Goal: Find specific page/section: Find specific page/section

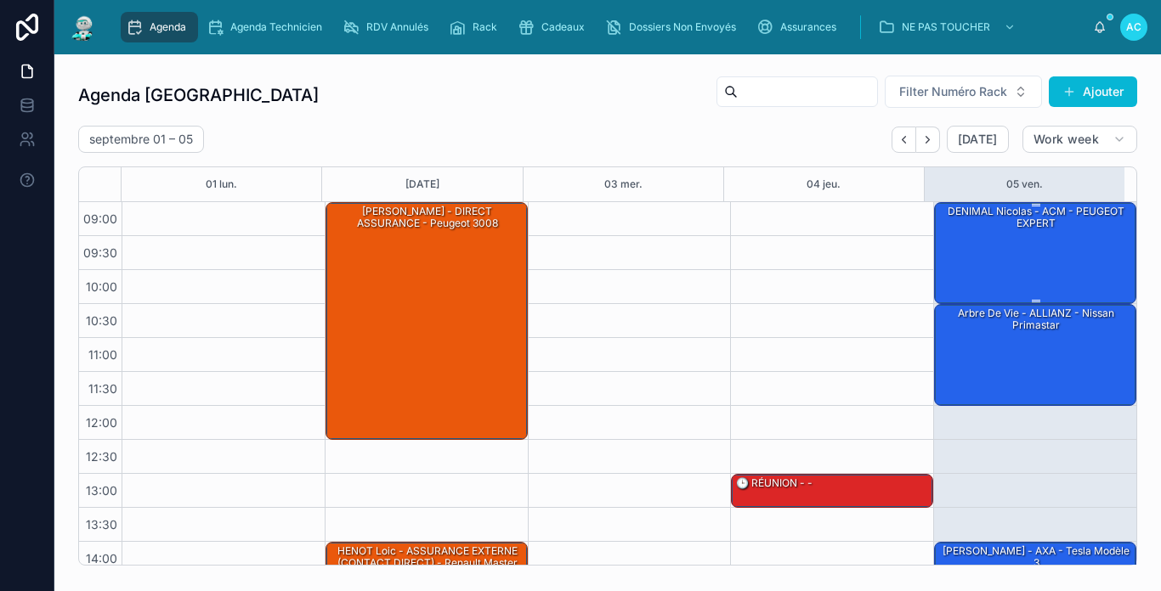
click at [1027, 255] on div "DENIMAL Nicolas - ACM - PEUGEOT EXPERT" at bounding box center [1035, 252] width 197 height 99
click at [998, 357] on div "Arbre de vie - ALLIANZ - Nissan primastar" at bounding box center [1035, 354] width 197 height 99
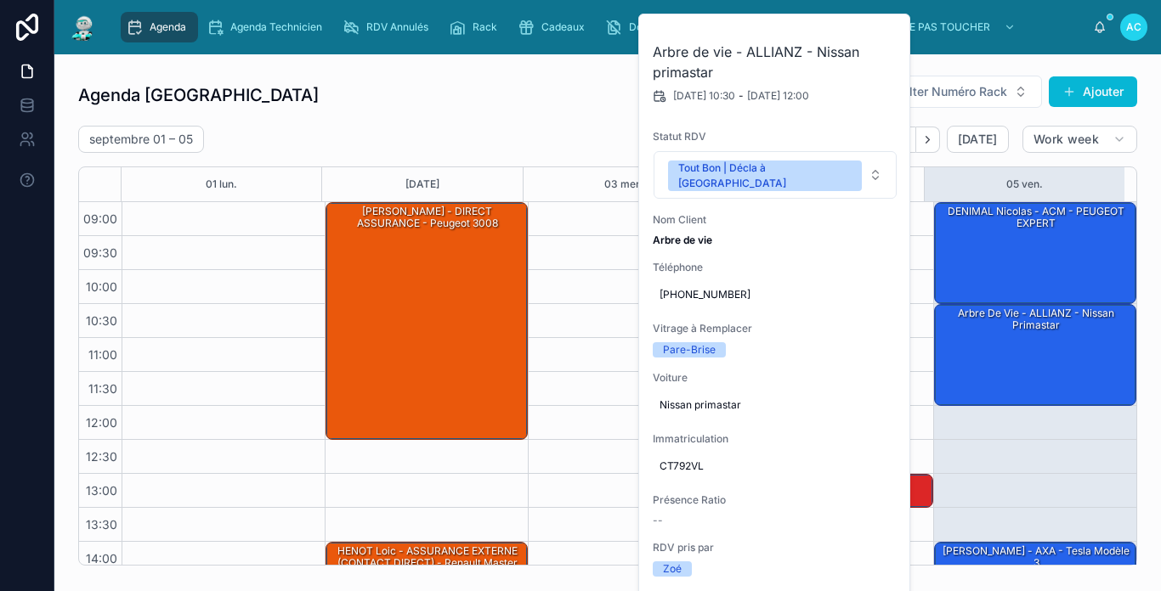
click at [581, 129] on div "[DATE] – [DATE] [DATE] Work week" at bounding box center [607, 139] width 1059 height 27
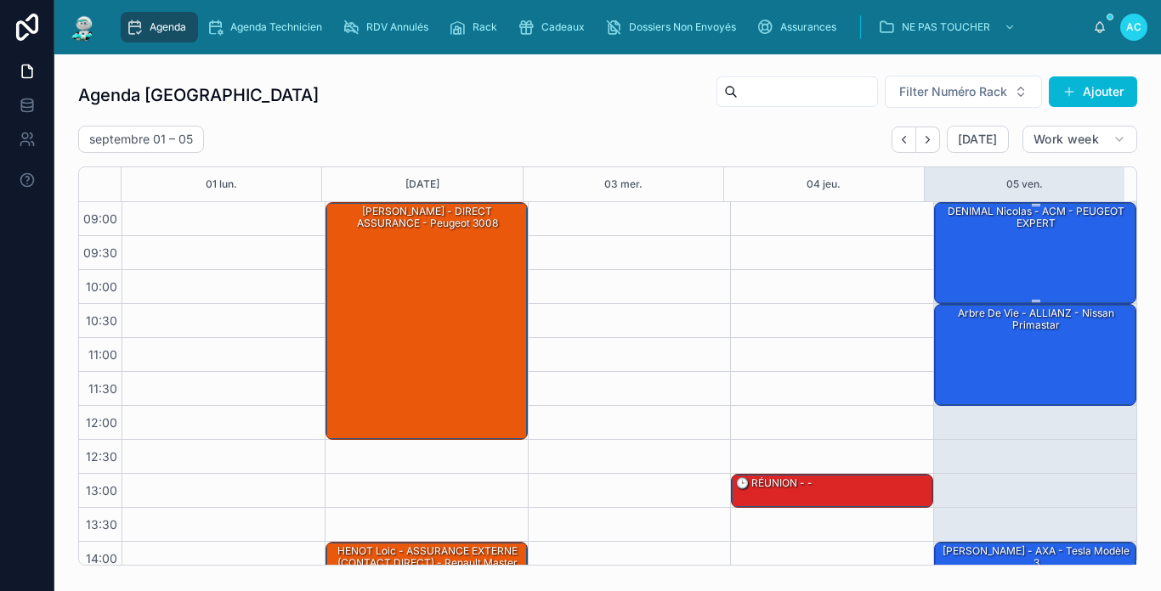
click at [985, 230] on div "DENIMAL Nicolas - ACM - PEUGEOT EXPERT" at bounding box center [1035, 218] width 197 height 28
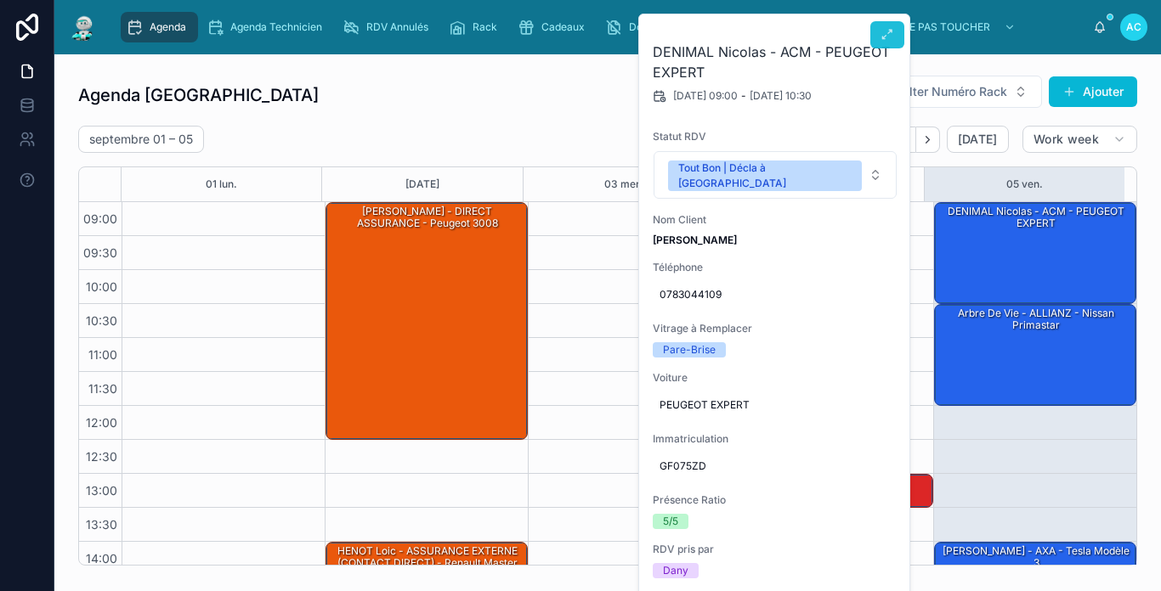
click at [882, 29] on icon at bounding box center [887, 35] width 14 height 14
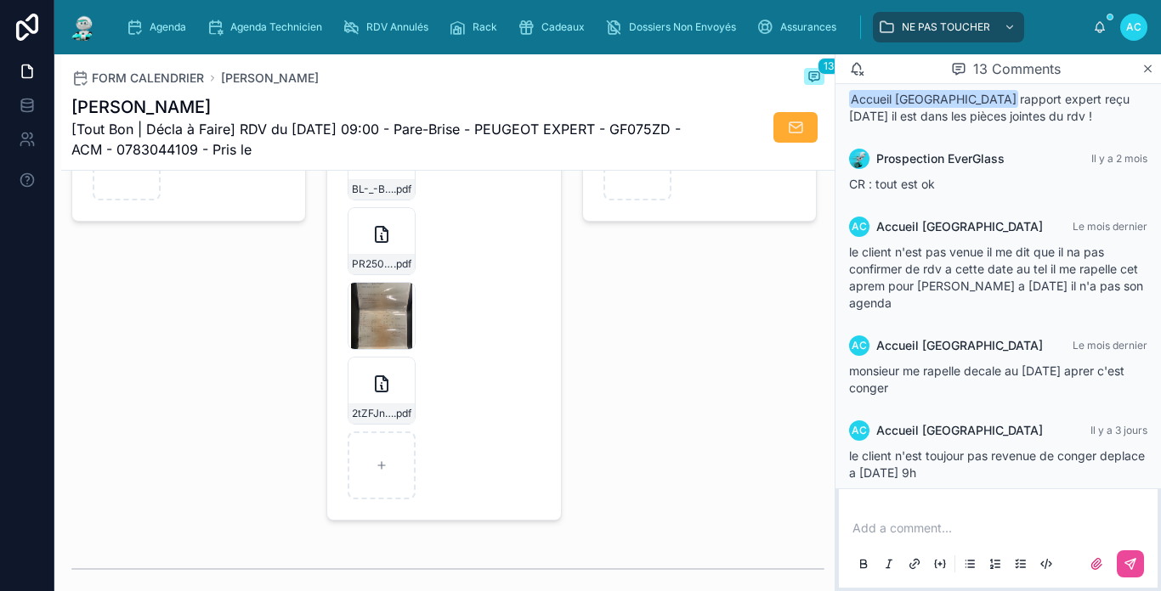
scroll to position [2464, 0]
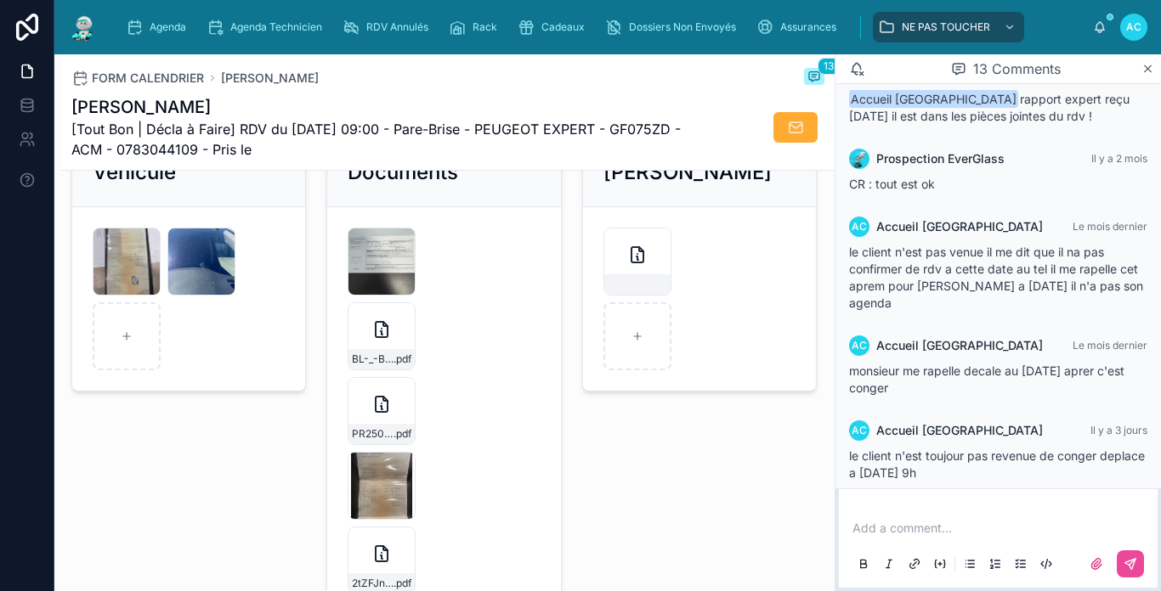
click at [80, 25] on img at bounding box center [83, 27] width 31 height 27
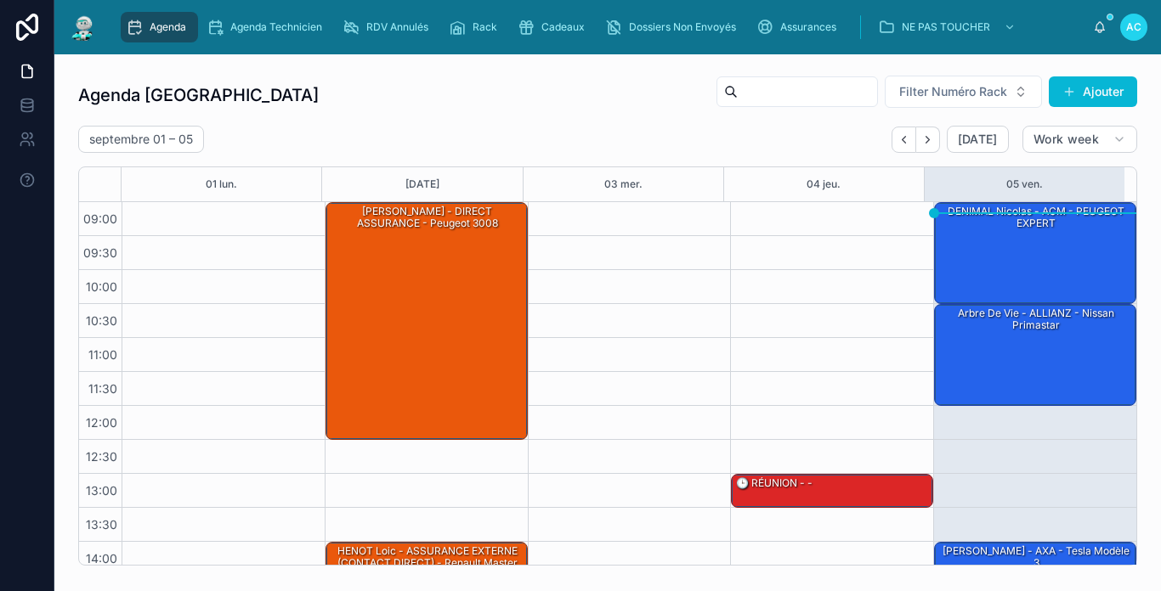
scroll to position [249, 0]
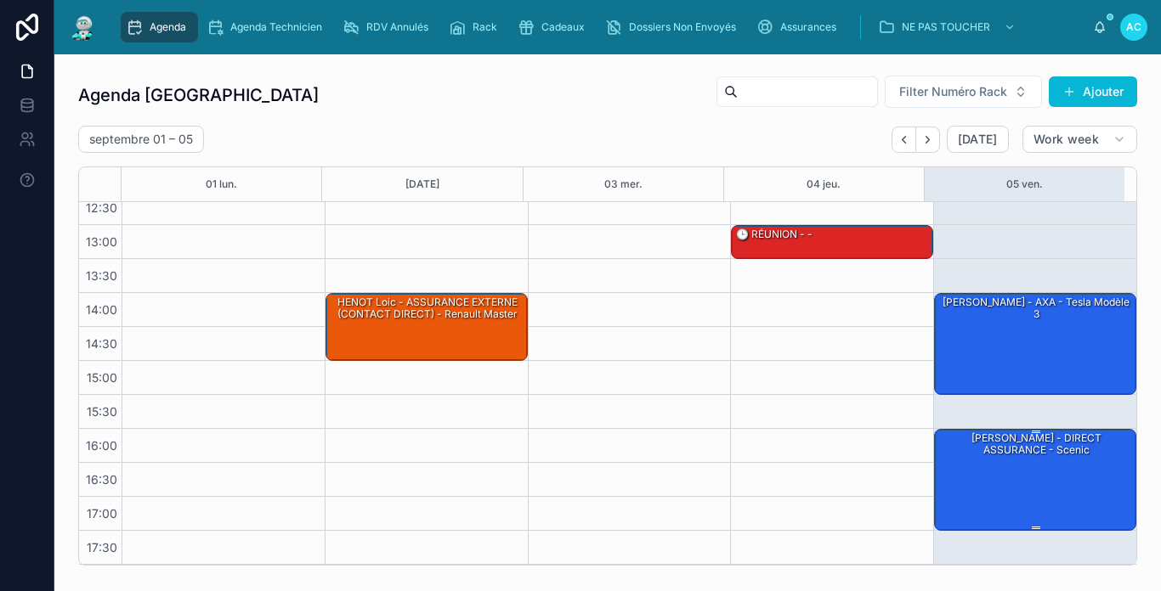
click at [1039, 484] on div "[PERSON_NAME] - DIRECT ASSURANCE - Scenic" at bounding box center [1035, 479] width 197 height 99
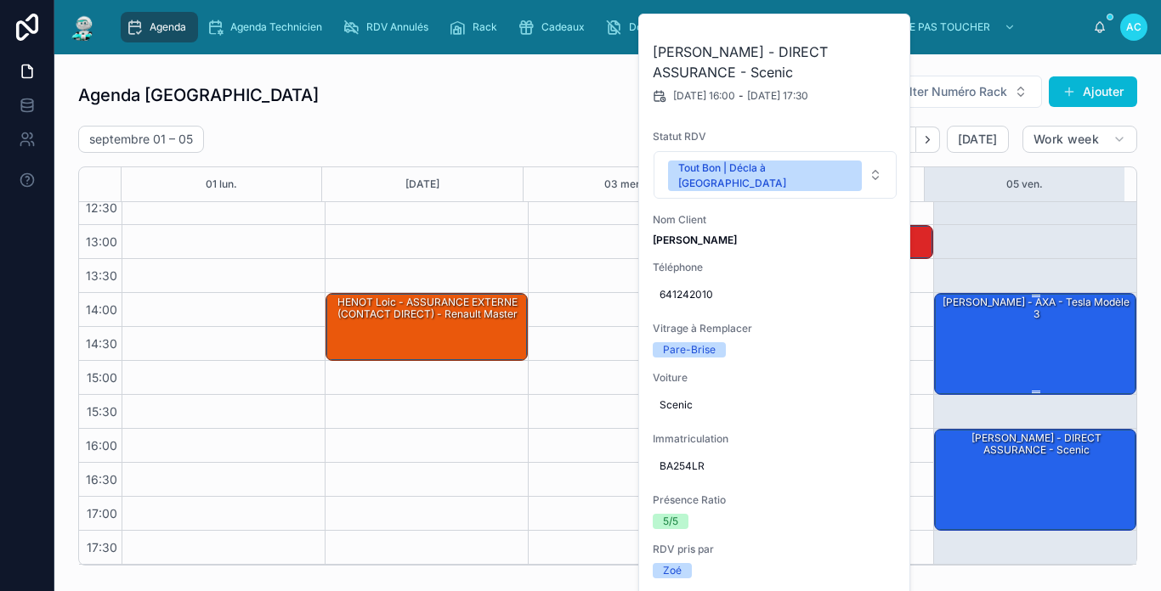
click at [1045, 334] on div "[PERSON_NAME] - AXA - Tesla modèle 3" at bounding box center [1035, 343] width 197 height 99
click at [1028, 478] on div "[PERSON_NAME] - DIRECT ASSURANCE - Scenic" at bounding box center [1035, 479] width 197 height 99
click at [964, 314] on div "[PERSON_NAME] - AXA - Tesla modèle 3" at bounding box center [1035, 309] width 197 height 28
click at [591, 111] on div "Agenda Carcassonne Filter Numéro Rack Ajouter" at bounding box center [607, 95] width 1059 height 41
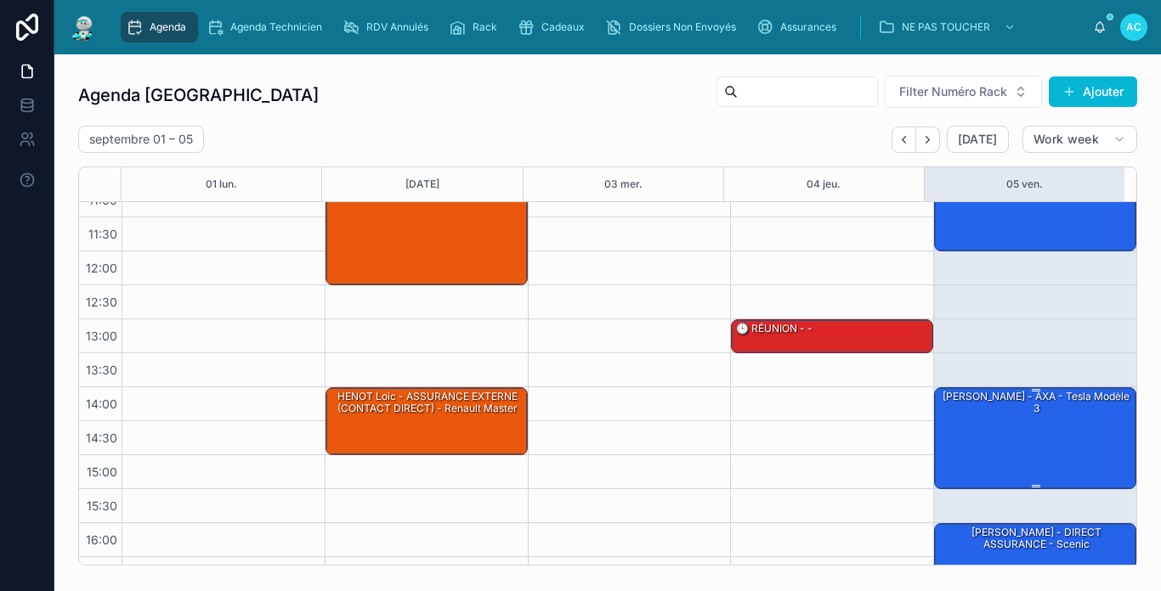
scroll to position [0, 0]
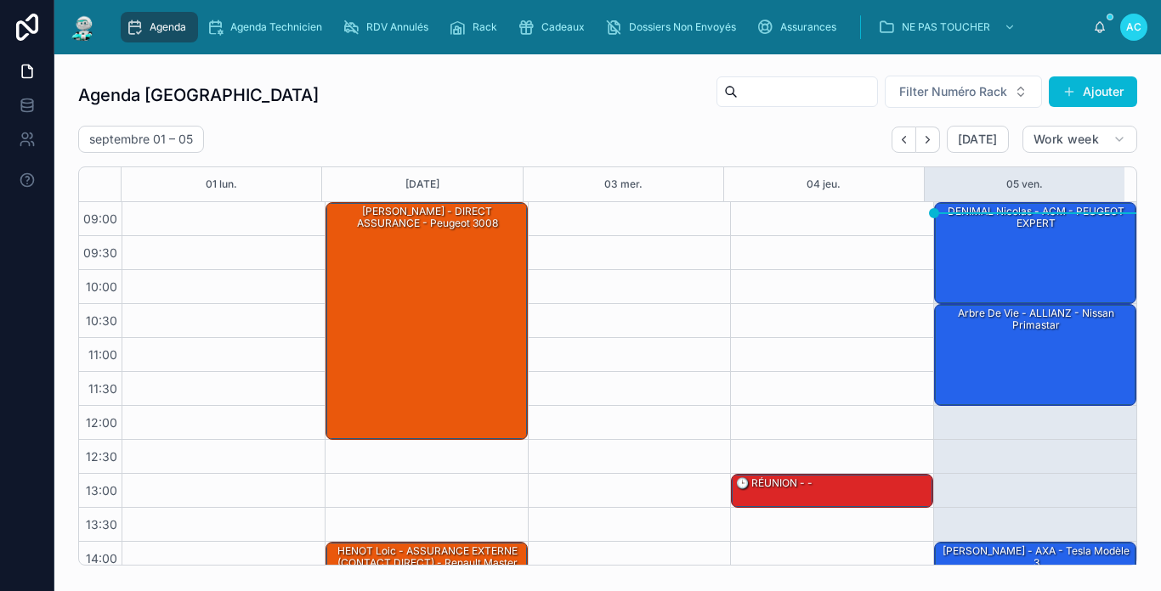
click at [811, 139] on div "[DATE] – [DATE] [DATE] Work week" at bounding box center [607, 139] width 1059 height 27
